Goal: Task Accomplishment & Management: Manage account settings

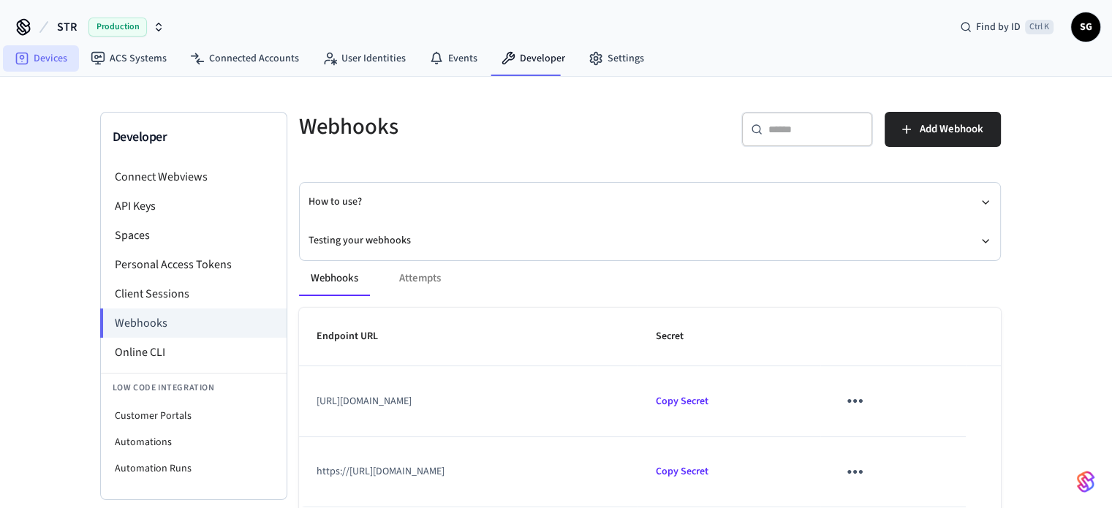
click at [50, 62] on link "Devices" at bounding box center [41, 58] width 76 height 26
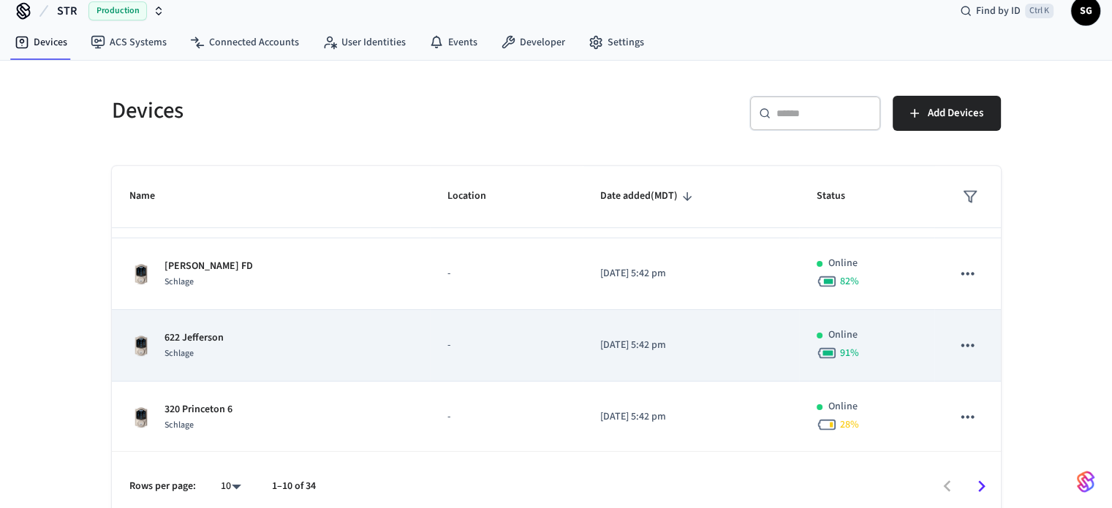
scroll to position [29, 0]
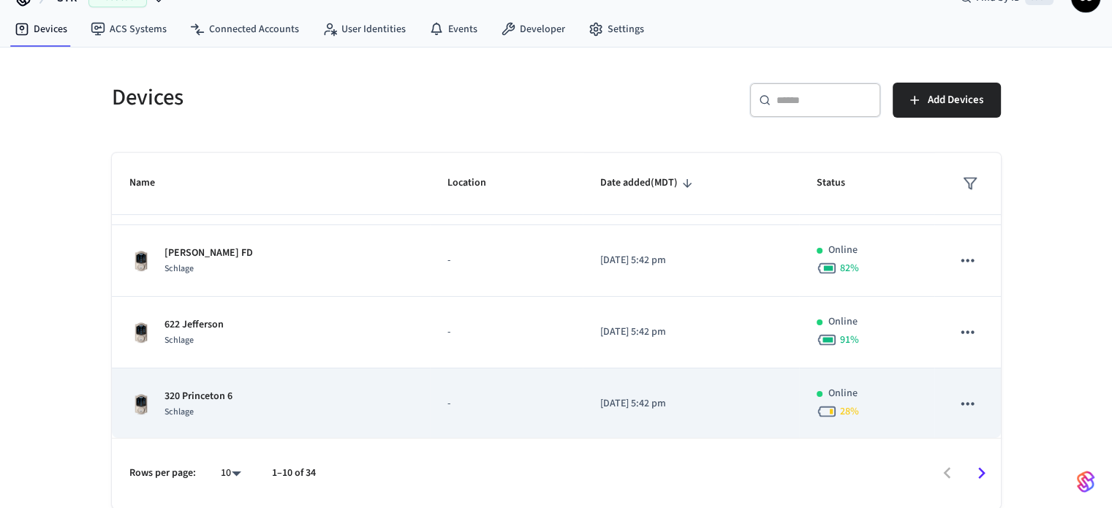
click at [193, 394] on p "320 Princeton 6" at bounding box center [198, 396] width 68 height 15
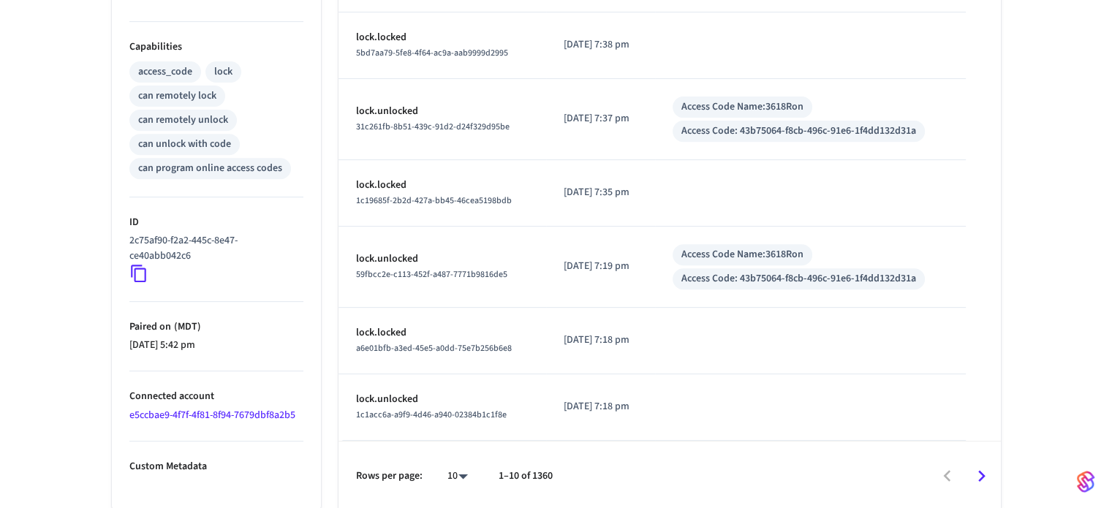
scroll to position [574, 0]
click at [981, 479] on icon "Go to next page" at bounding box center [981, 475] width 23 height 23
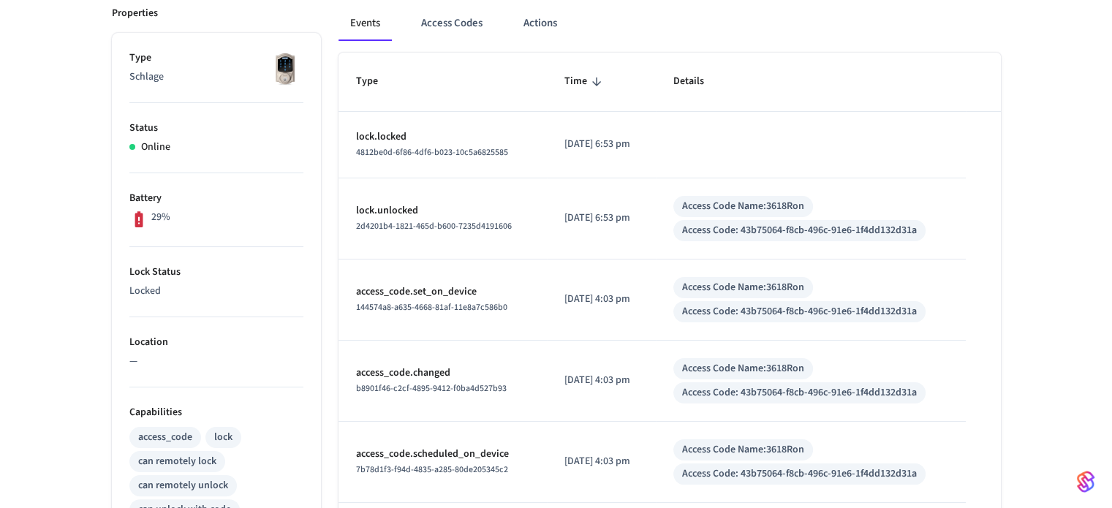
scroll to position [194, 0]
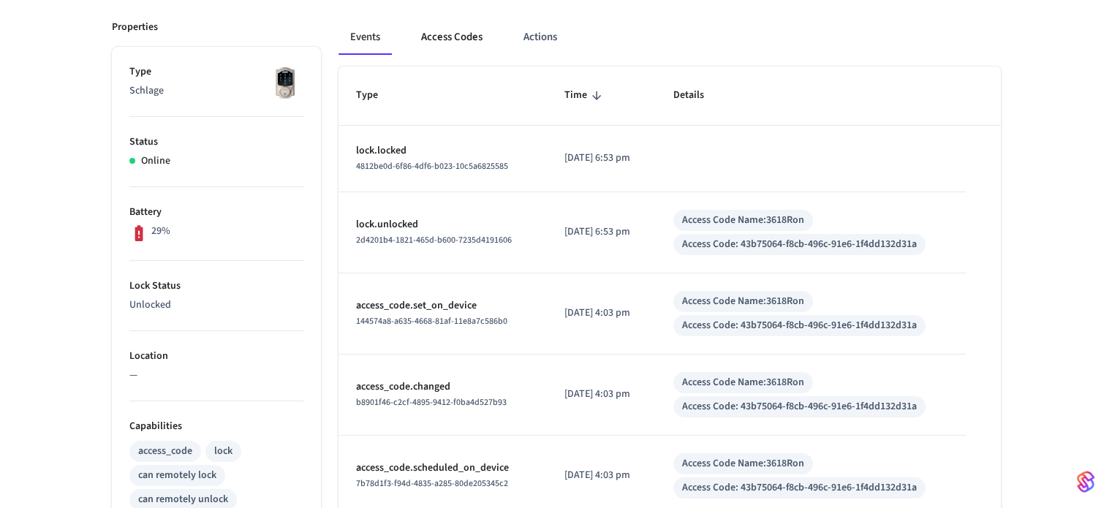
click at [447, 26] on button "Access Codes" at bounding box center [451, 37] width 85 height 35
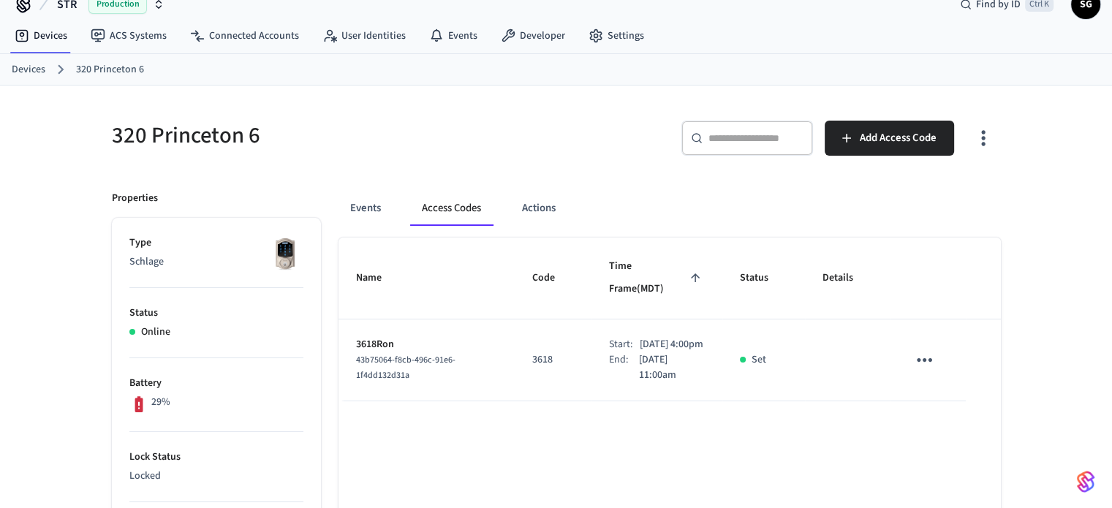
scroll to position [0, 0]
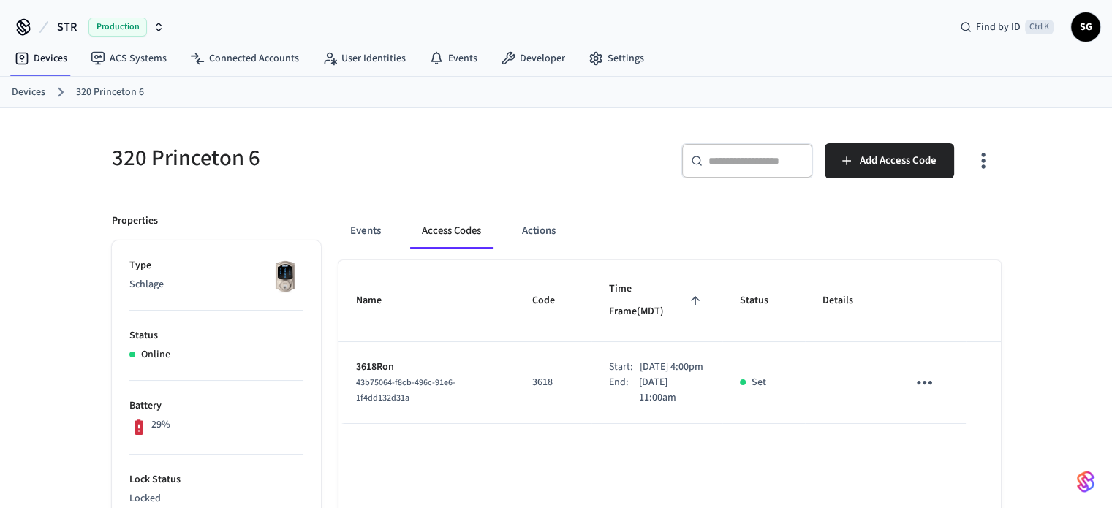
click at [20, 90] on link "Devices" at bounding box center [29, 92] width 34 height 15
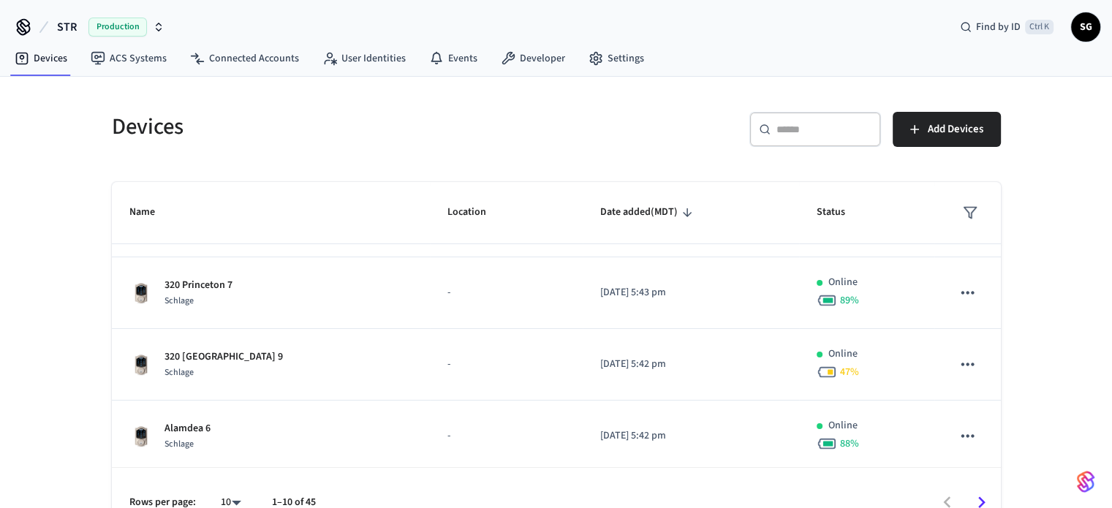
scroll to position [146, 0]
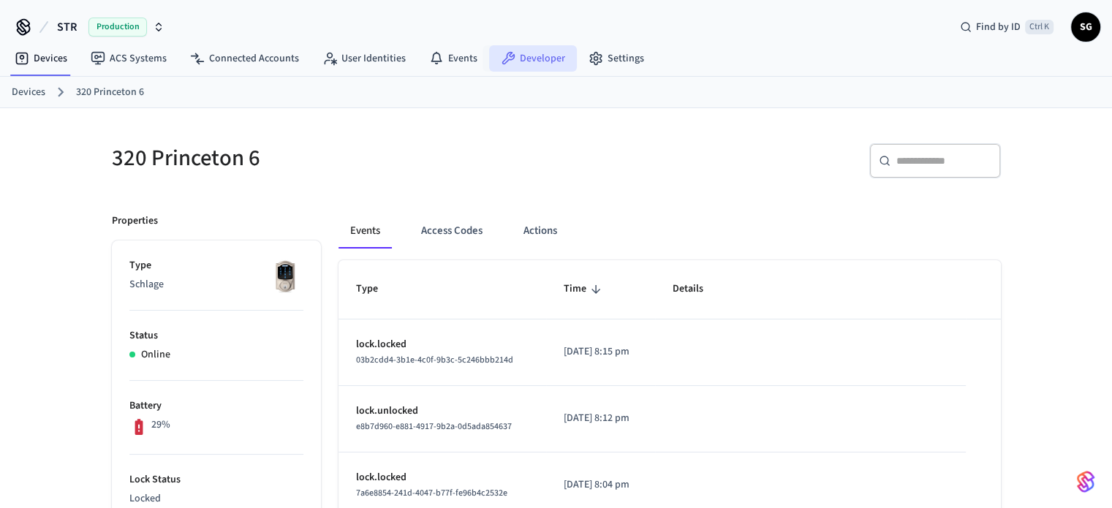
click at [530, 60] on link "Developer" at bounding box center [533, 58] width 88 height 26
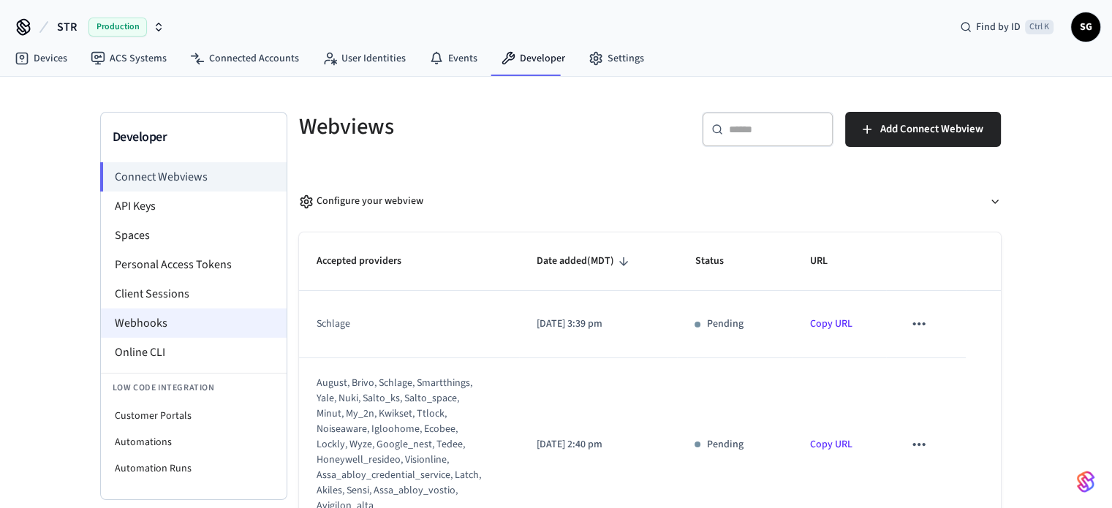
click at [151, 327] on li "Webhooks" at bounding box center [194, 322] width 186 height 29
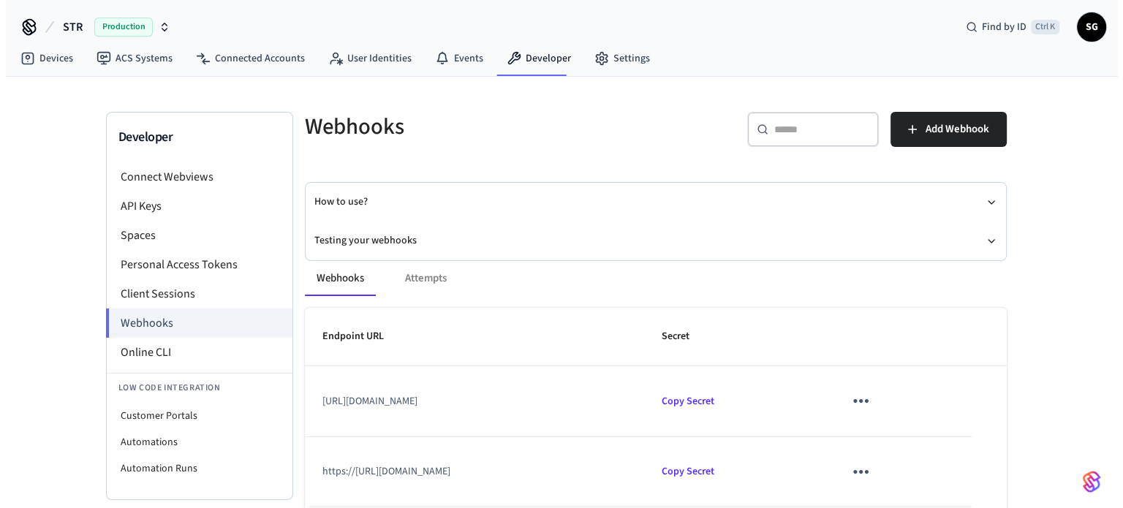
scroll to position [73, 0]
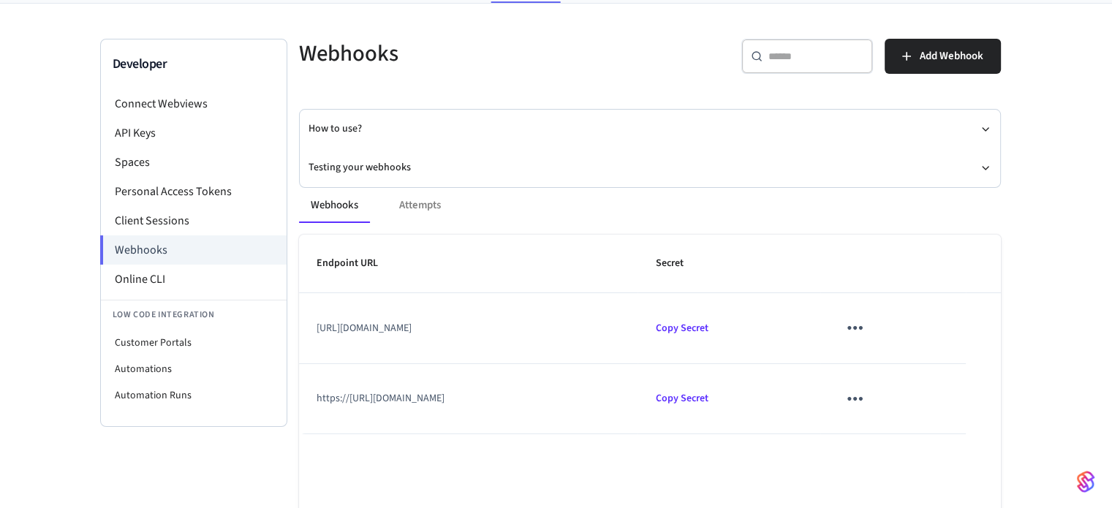
click at [862, 327] on icon "sticky table" at bounding box center [854, 329] width 15 height 4
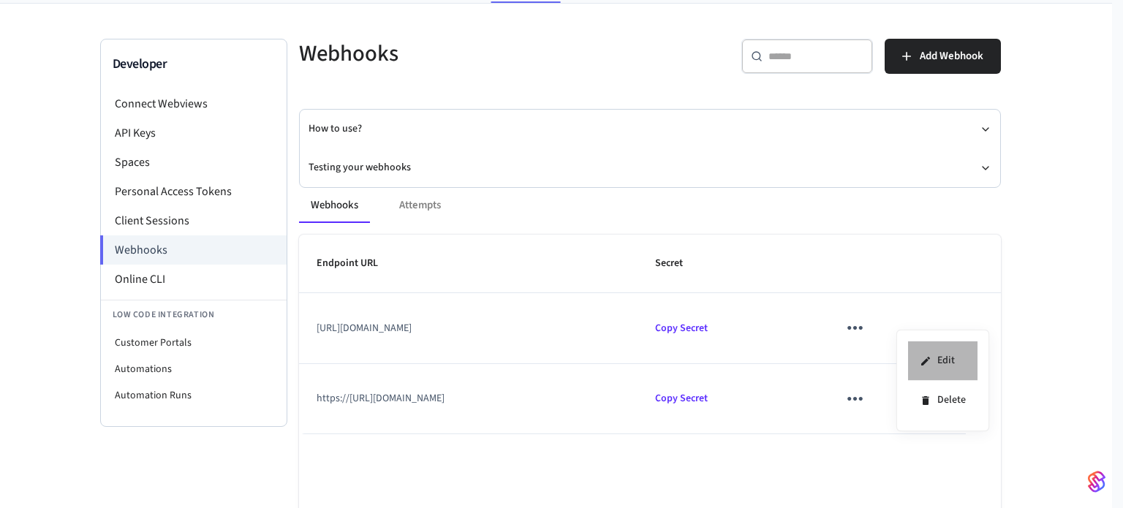
click at [949, 362] on li "Edit" at bounding box center [942, 360] width 69 height 39
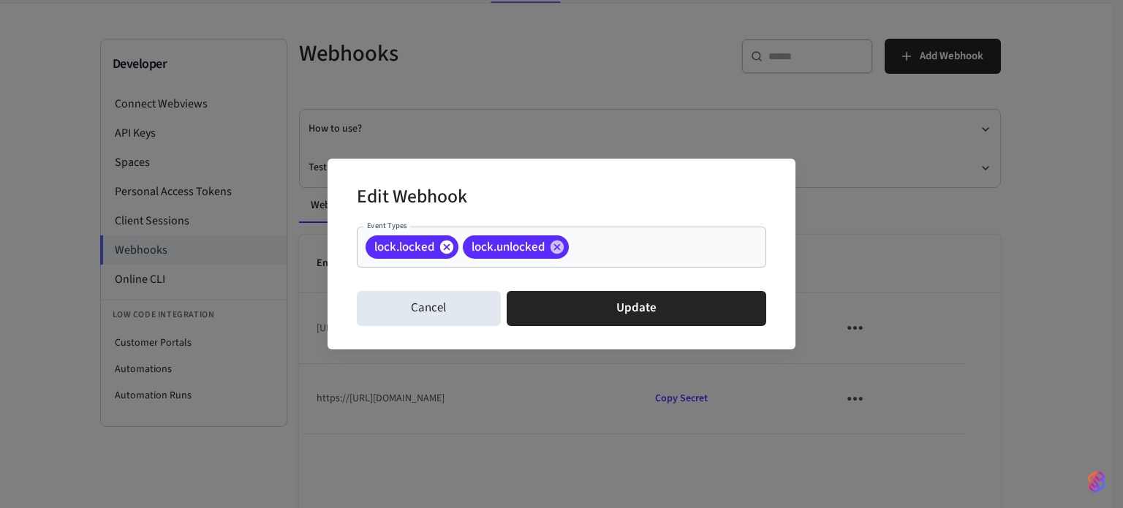
click at [447, 246] on icon at bounding box center [447, 247] width 16 height 16
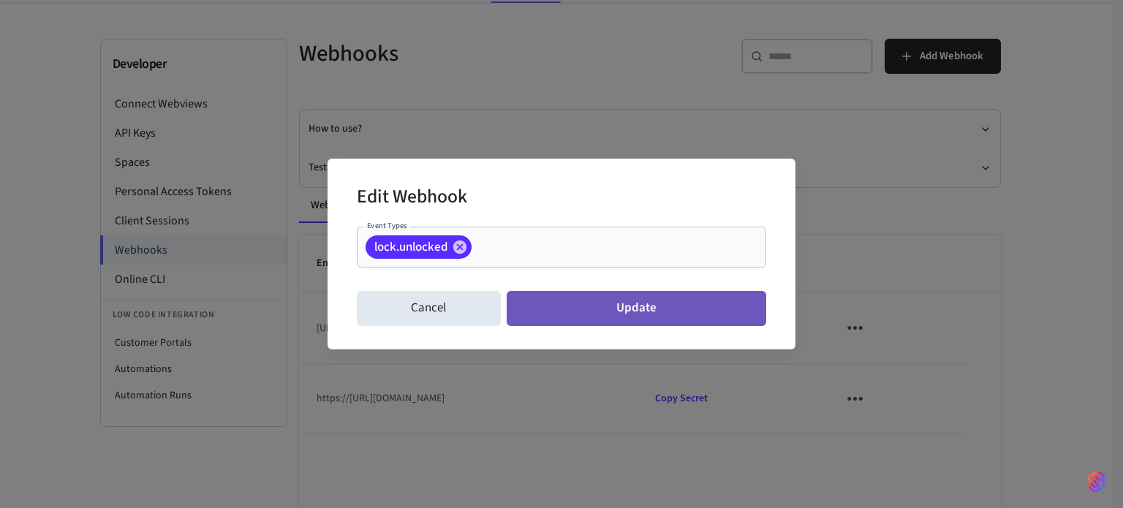
click at [647, 316] on button "Update" at bounding box center [635, 308] width 259 height 35
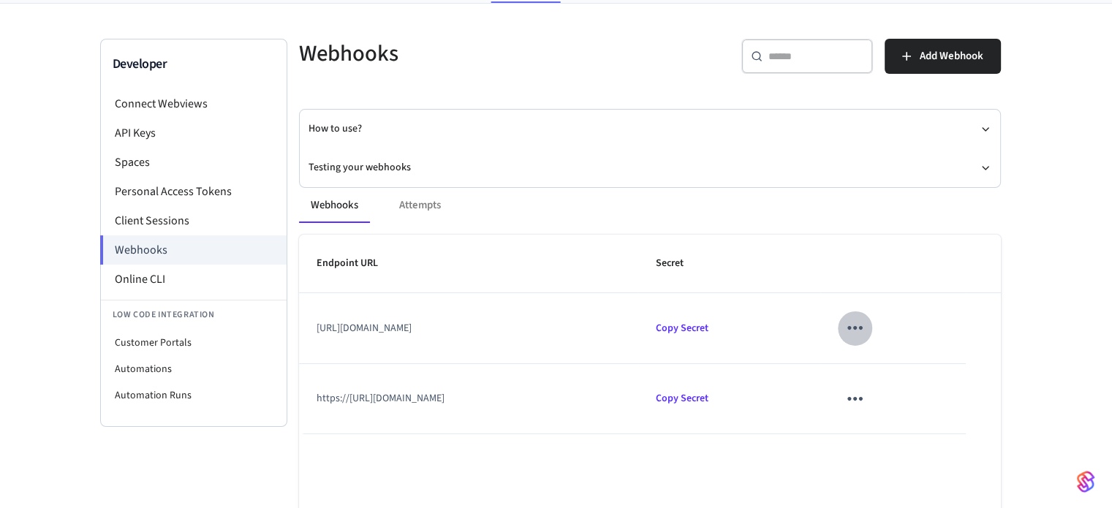
click at [866, 330] on icon "sticky table" at bounding box center [854, 327] width 23 height 23
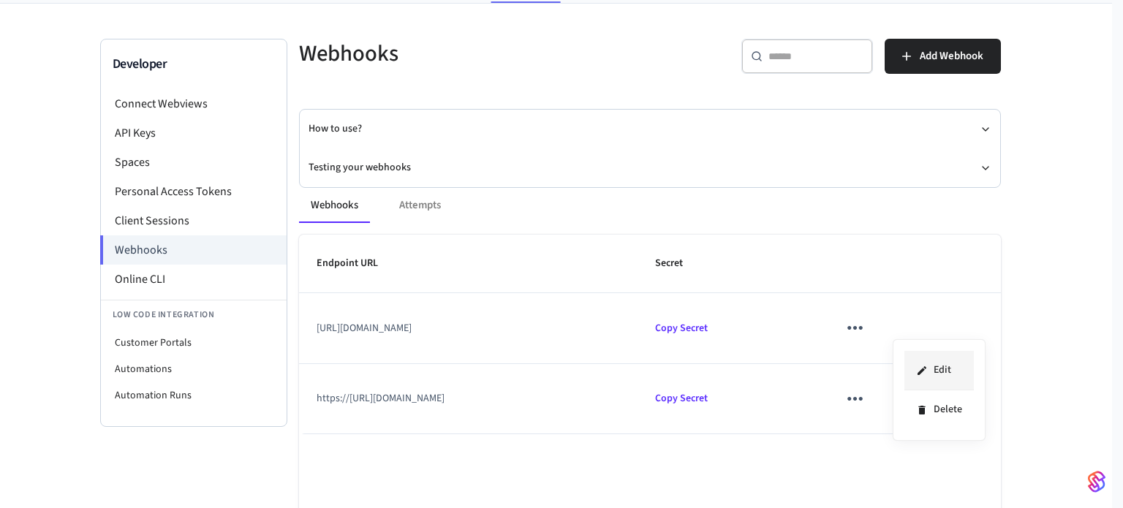
click at [937, 367] on li "Edit" at bounding box center [938, 370] width 69 height 39
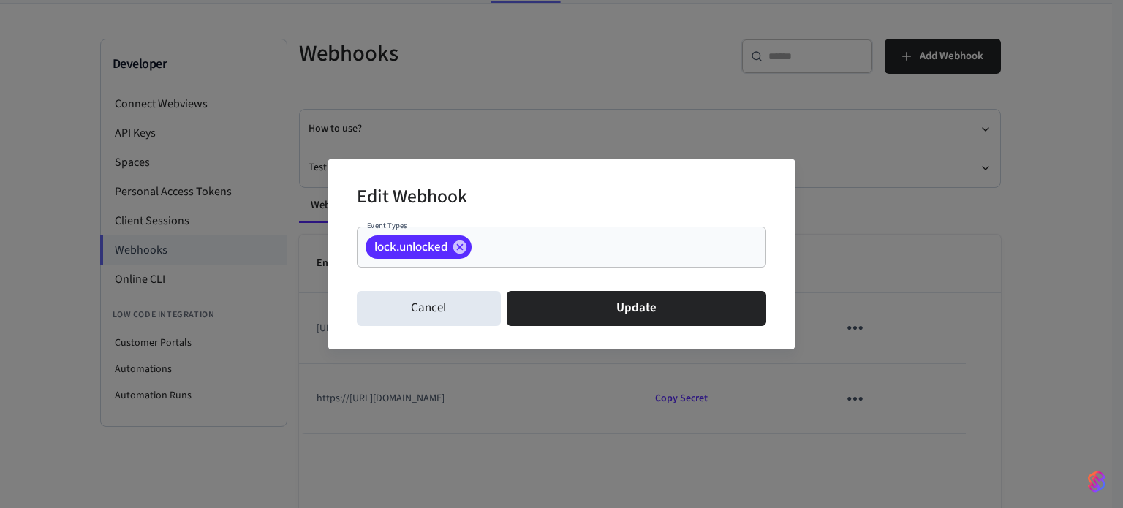
click at [623, 252] on input "Event Types" at bounding box center [596, 248] width 245 height 26
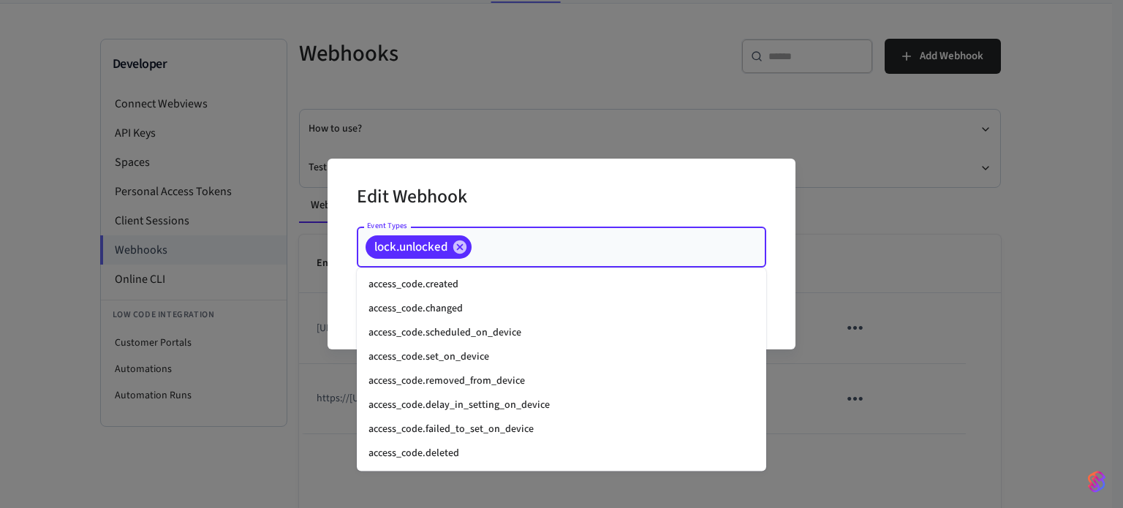
scroll to position [0, 0]
click at [652, 174] on div "Edit Webhook Event Types lock.unlocked Event Types Cancel Update" at bounding box center [561, 254] width 468 height 191
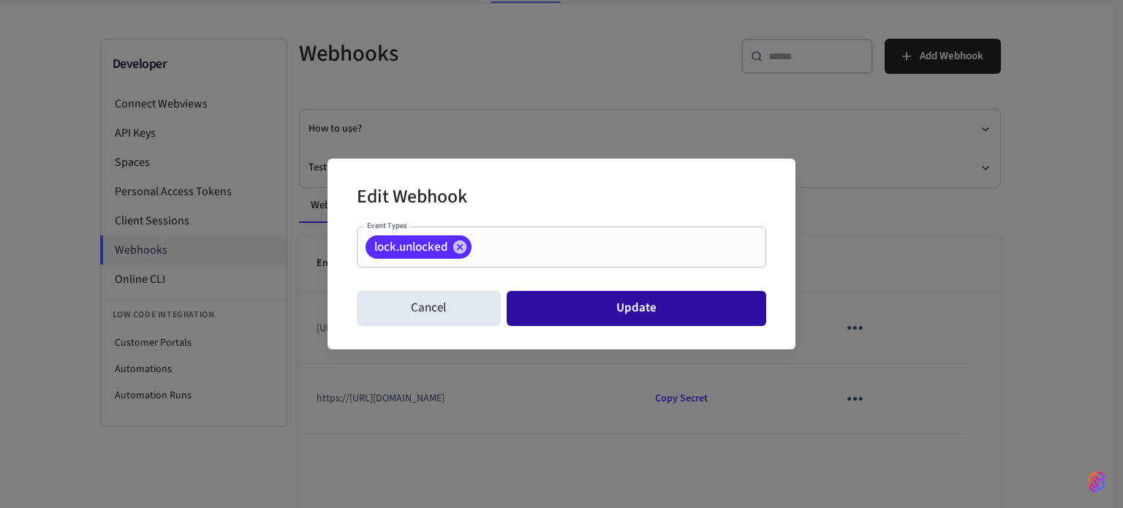
click at [626, 305] on button "Update" at bounding box center [635, 308] width 259 height 35
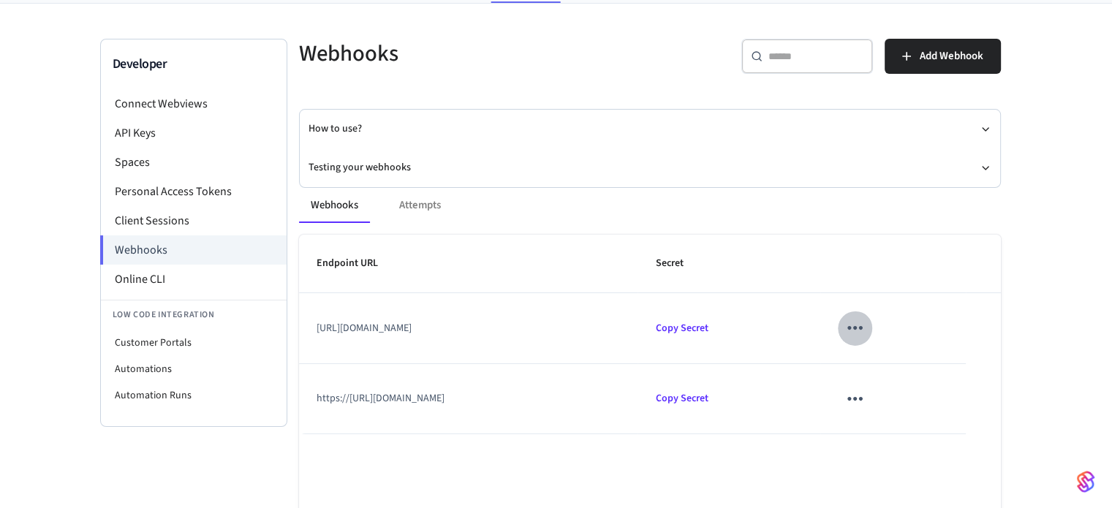
click at [866, 334] on icon "sticky table" at bounding box center [854, 327] width 23 height 23
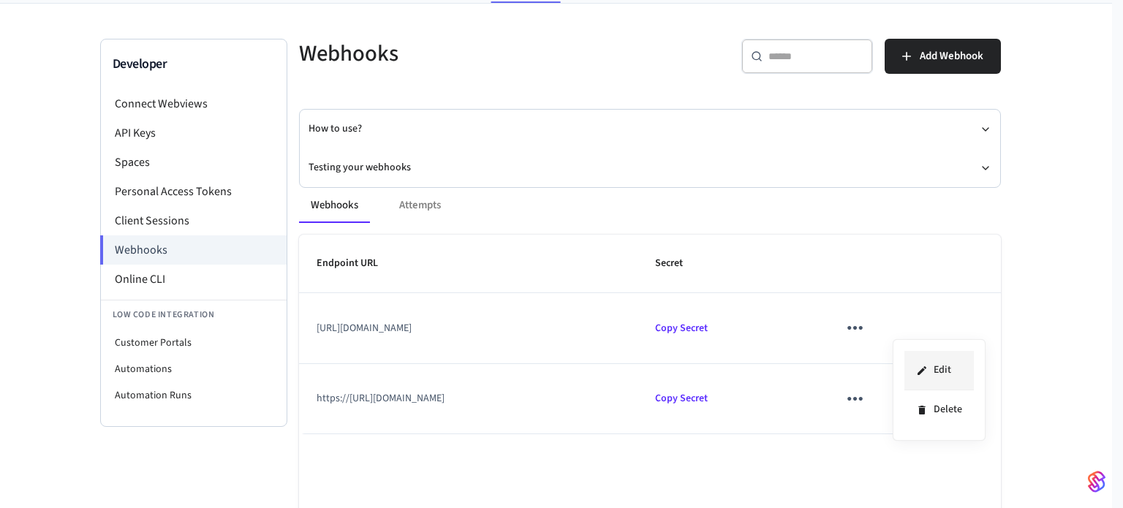
click at [955, 376] on li "Edit" at bounding box center [938, 370] width 69 height 39
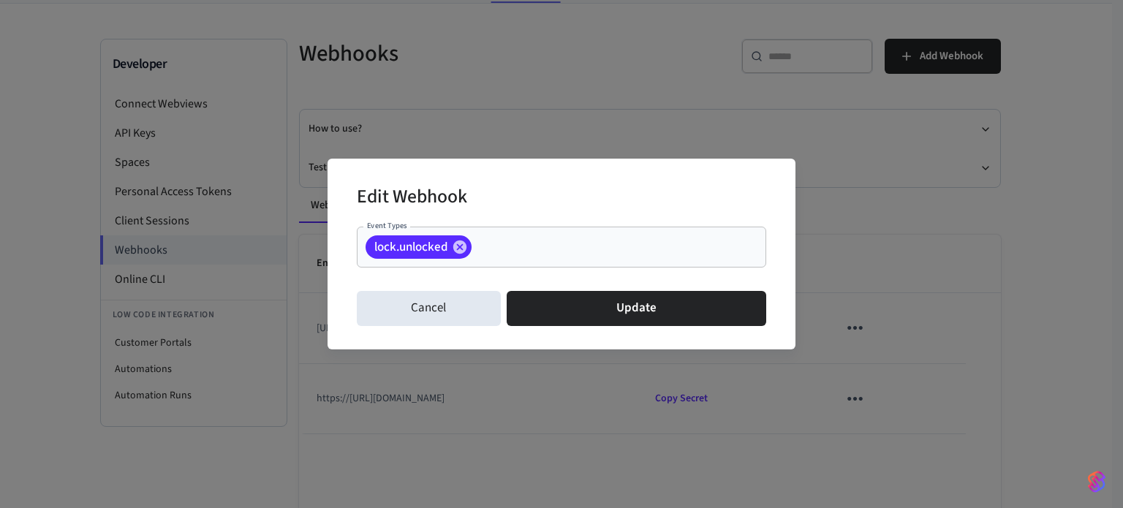
click at [647, 265] on div "lock.unlocked Event Types" at bounding box center [561, 247] width 409 height 41
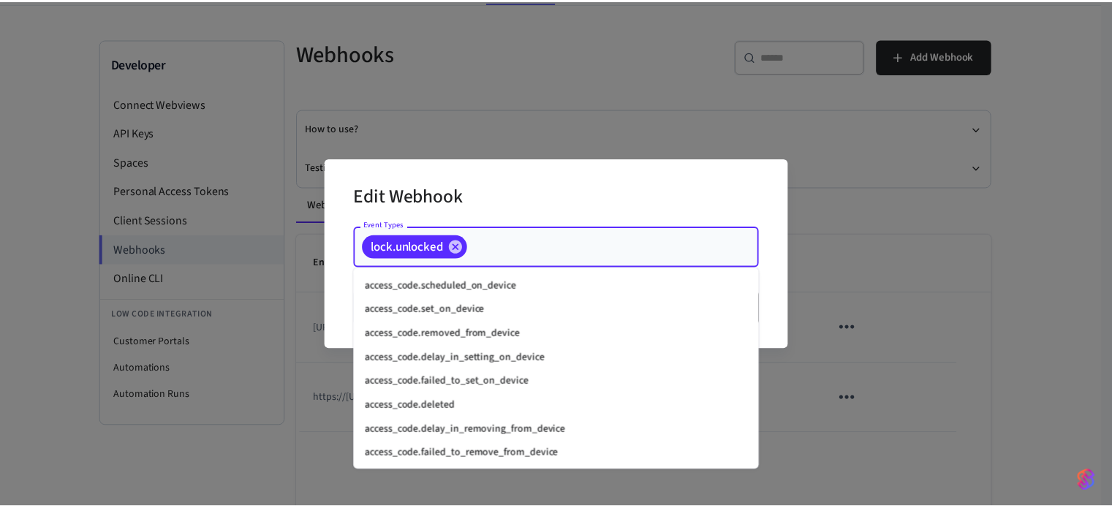
scroll to position [73, 0]
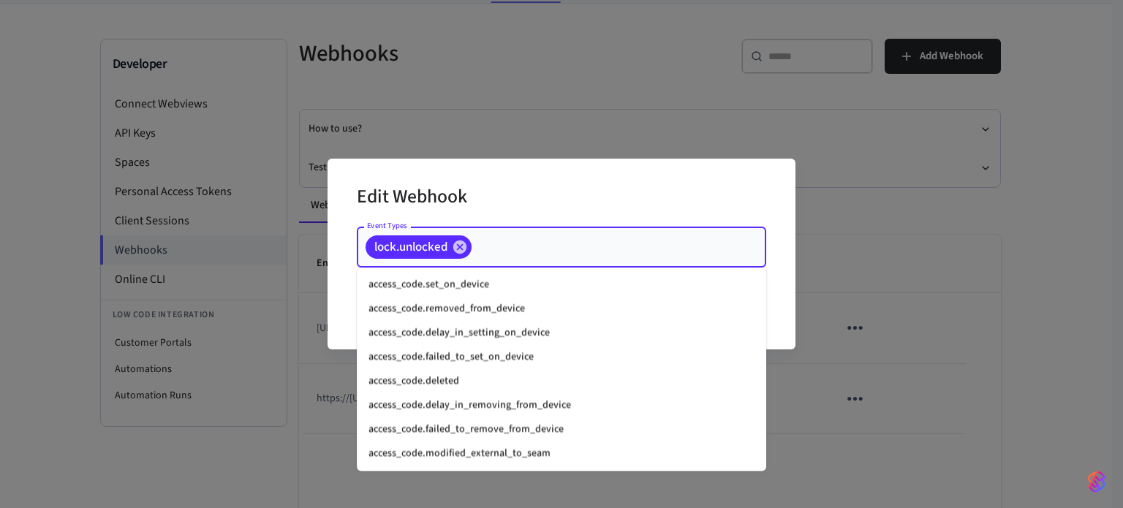
click at [626, 137] on div "Edit Webhook Event Types lock.unlocked Event Types Cancel Update" at bounding box center [561, 254] width 1123 height 508
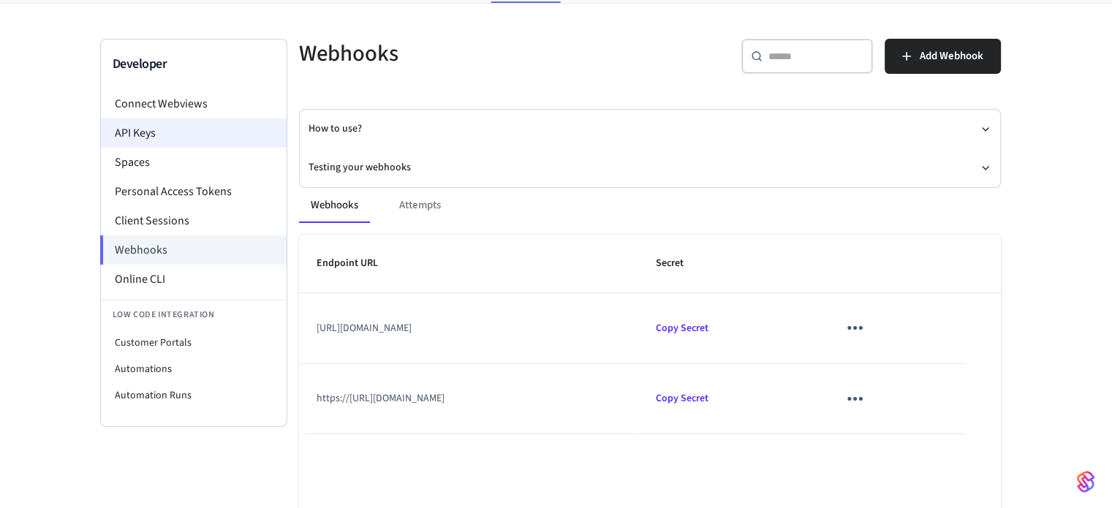
click at [126, 129] on li "API Keys" at bounding box center [194, 132] width 186 height 29
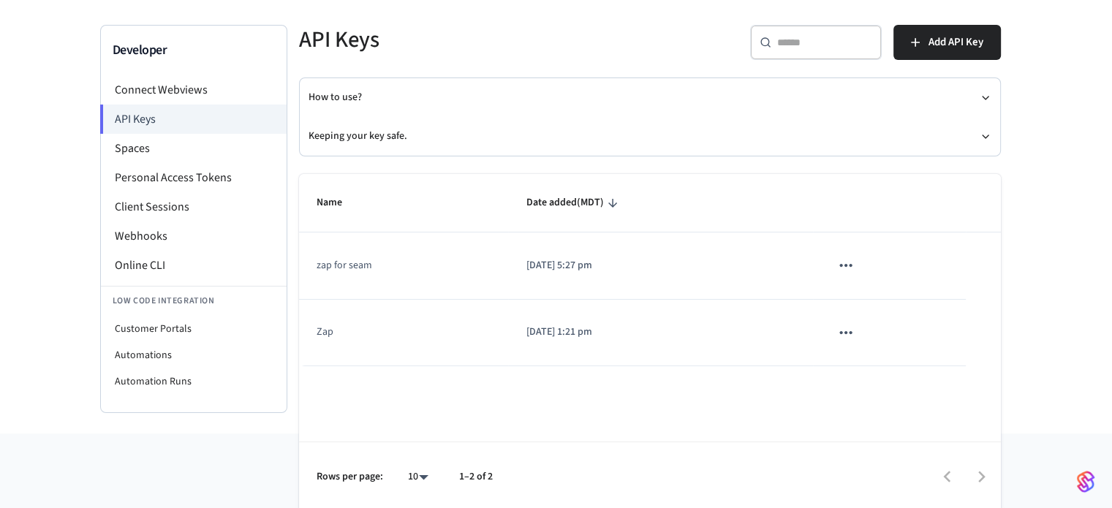
scroll to position [90, 0]
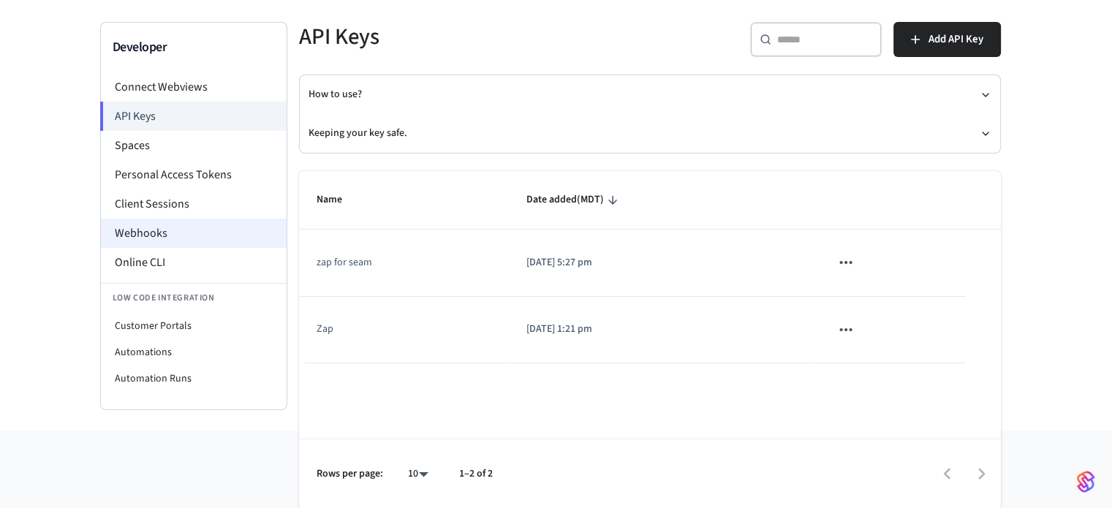
click at [145, 239] on li "Webhooks" at bounding box center [194, 233] width 186 height 29
